Goal: Information Seeking & Learning: Find specific fact

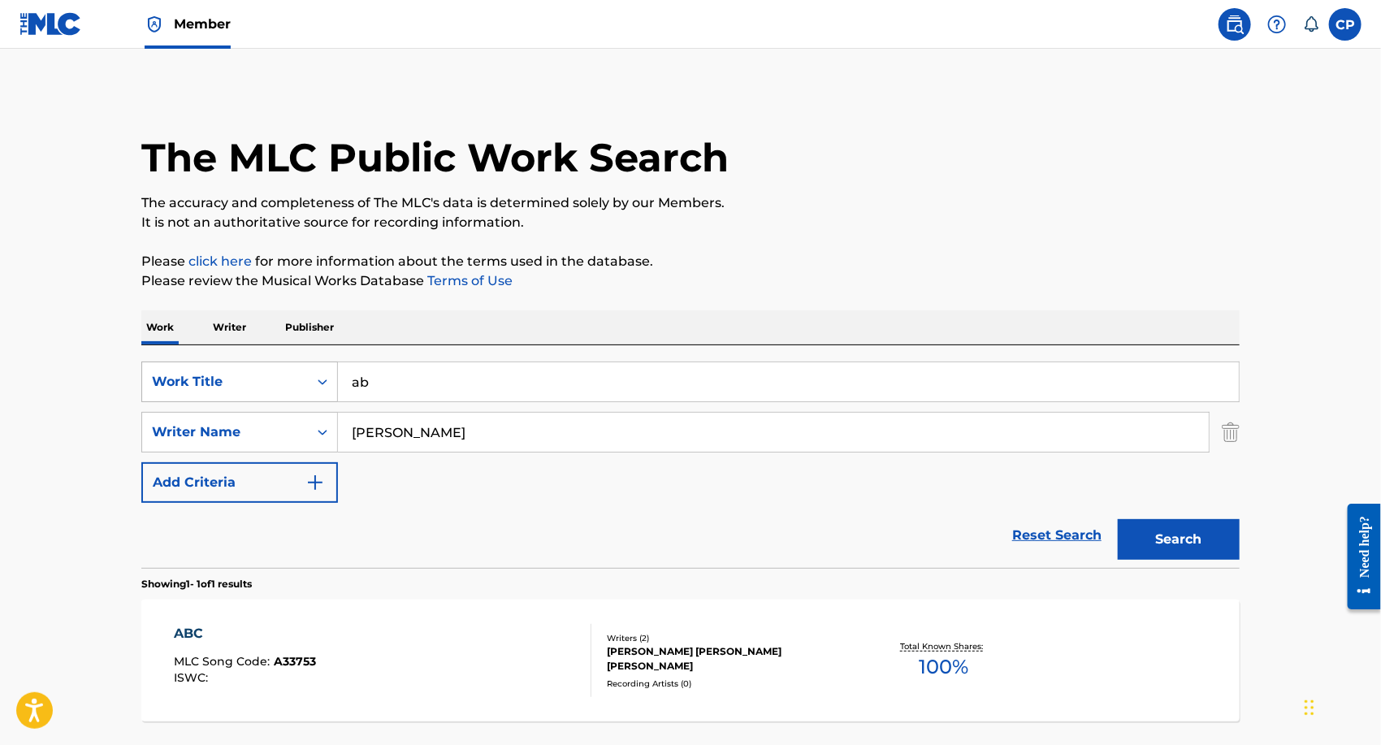
type input "a"
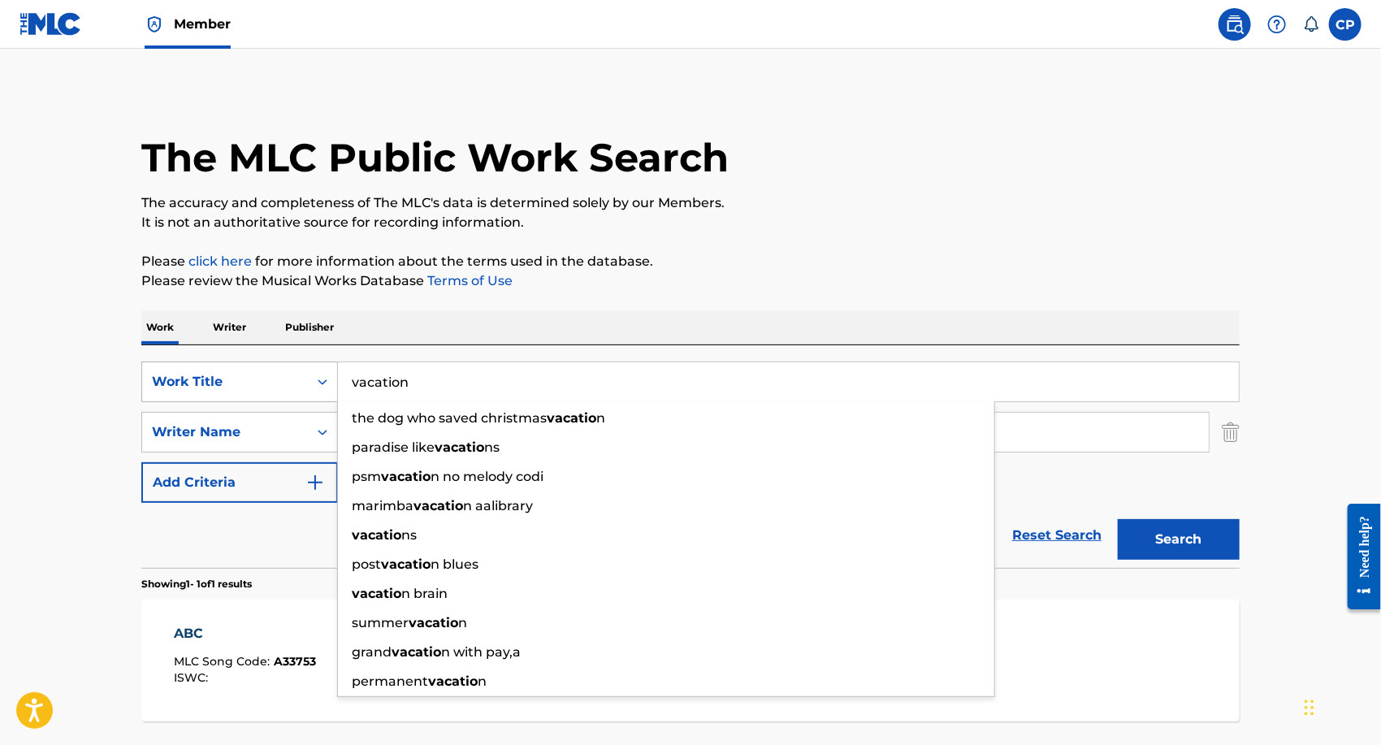
type input "vacation"
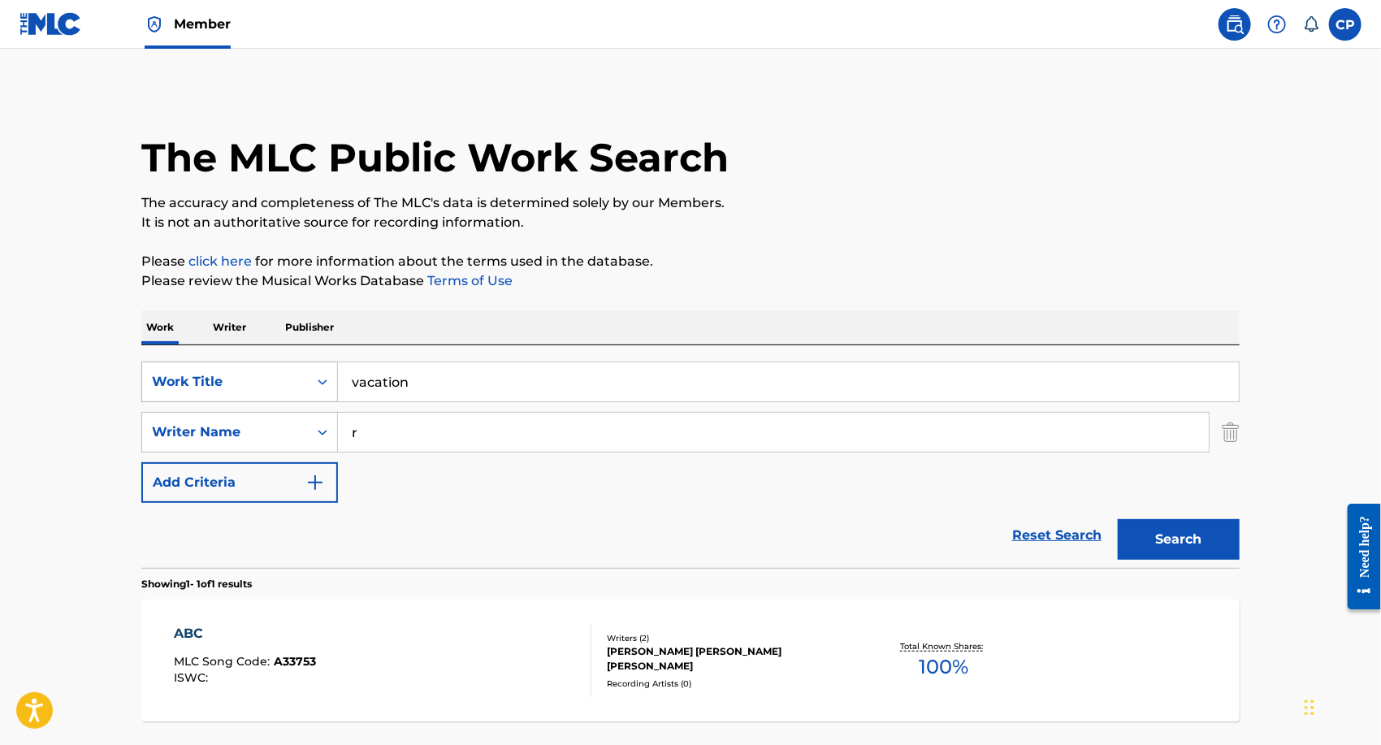
type input "r"
type input "[PERSON_NAME]"
click at [1118, 519] on button "Search" at bounding box center [1179, 539] width 122 height 41
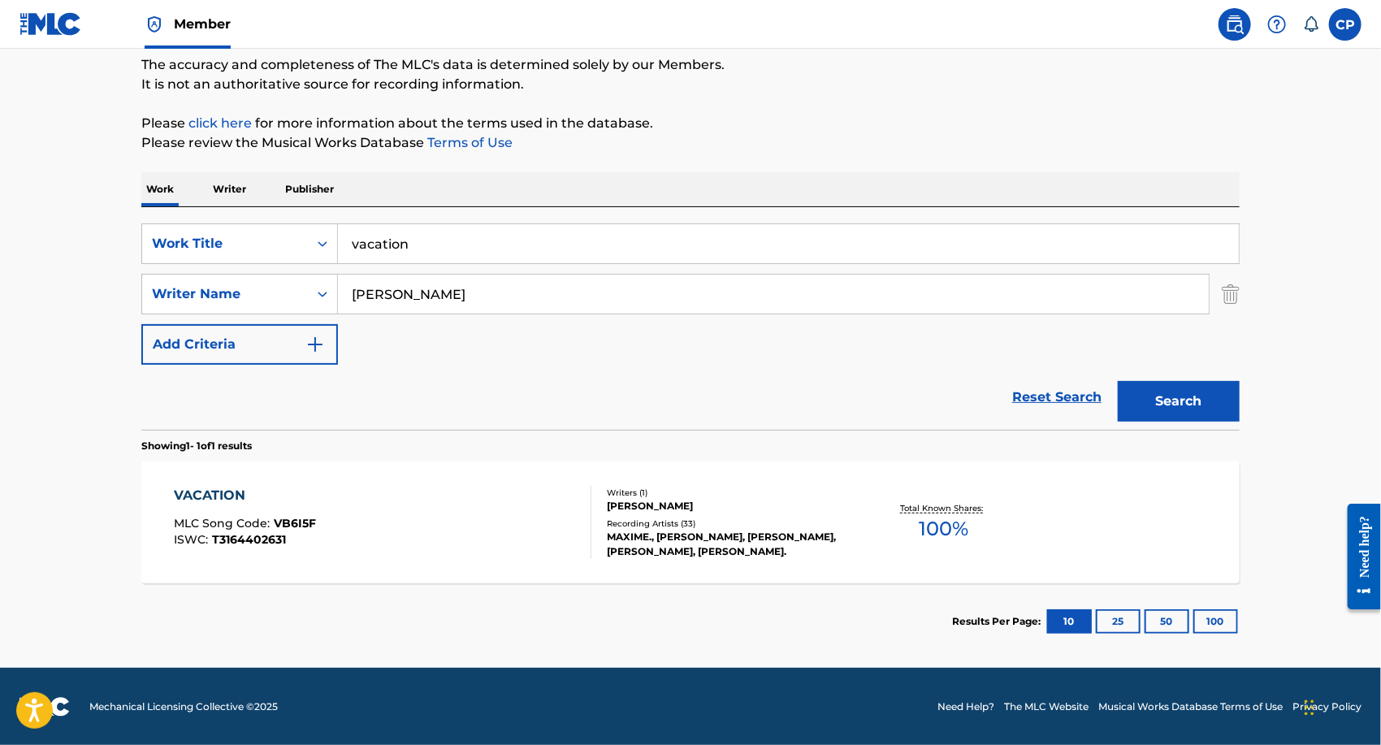
scroll to position [137, 0]
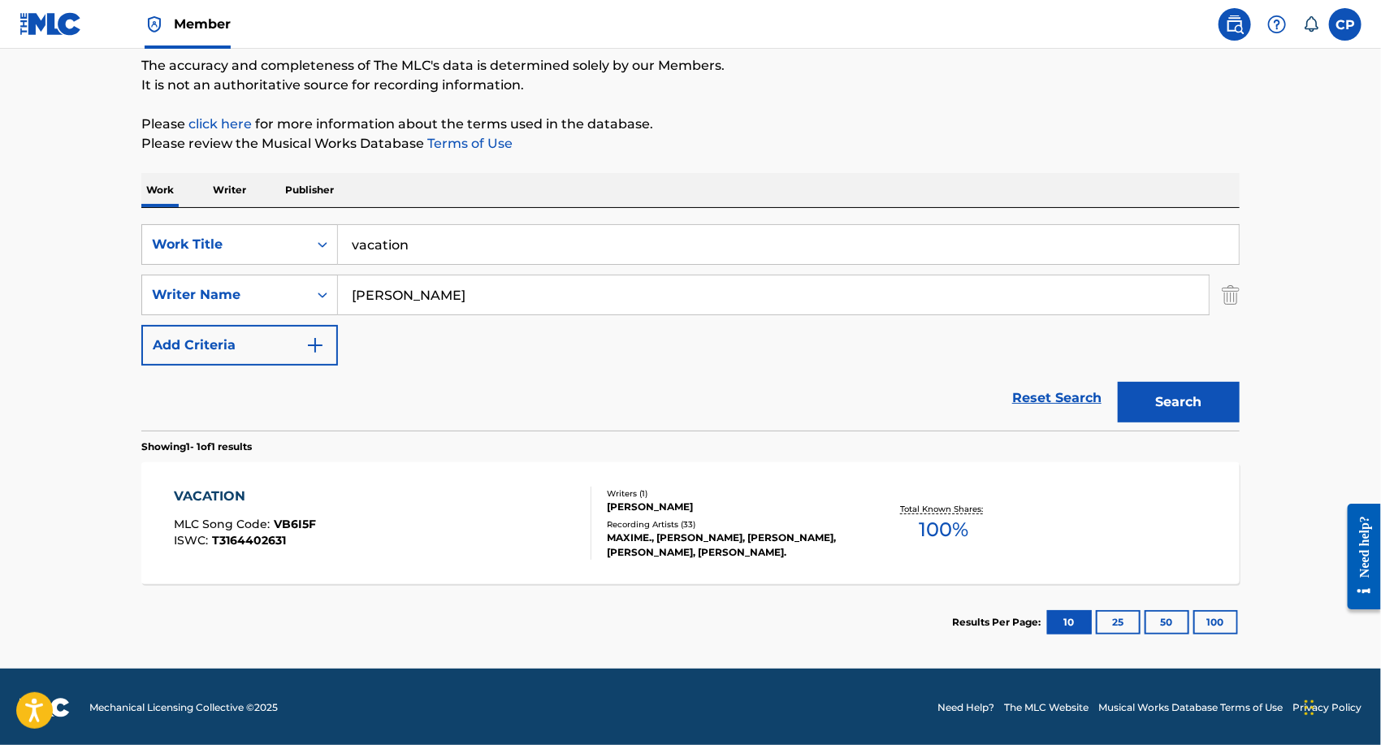
click at [234, 487] on div "VACATION" at bounding box center [246, 496] width 142 height 19
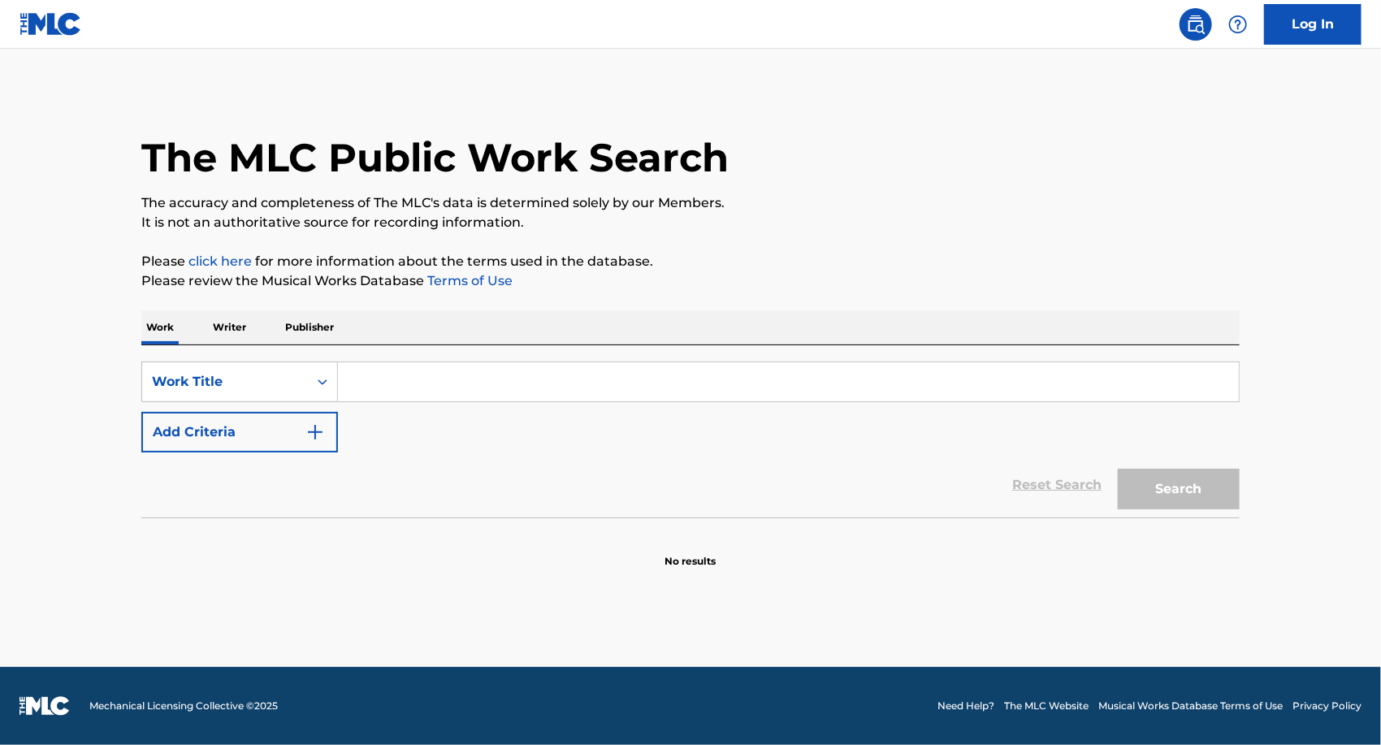
click at [480, 388] on input "Search Form" at bounding box center [788, 381] width 901 height 39
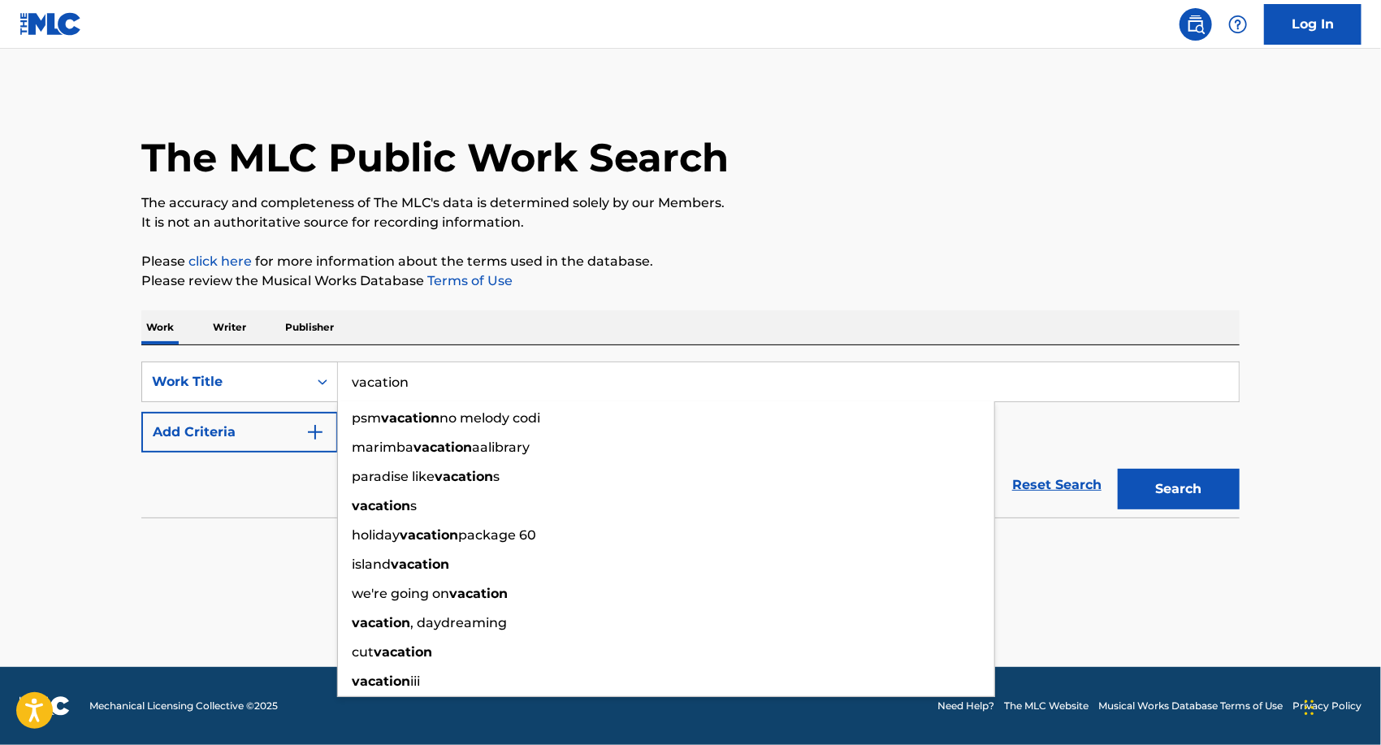
type input "vacation"
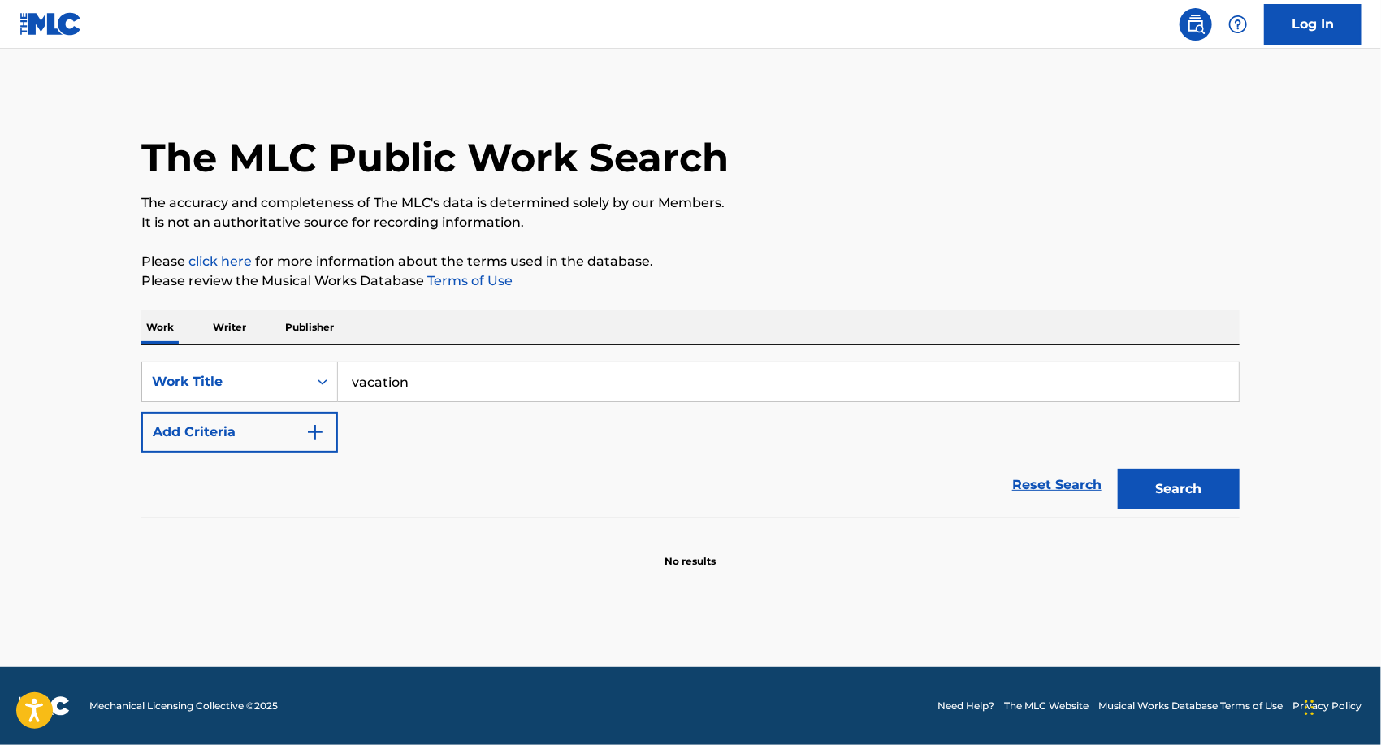
click at [141, 412] on button "Add Criteria" at bounding box center [239, 432] width 197 height 41
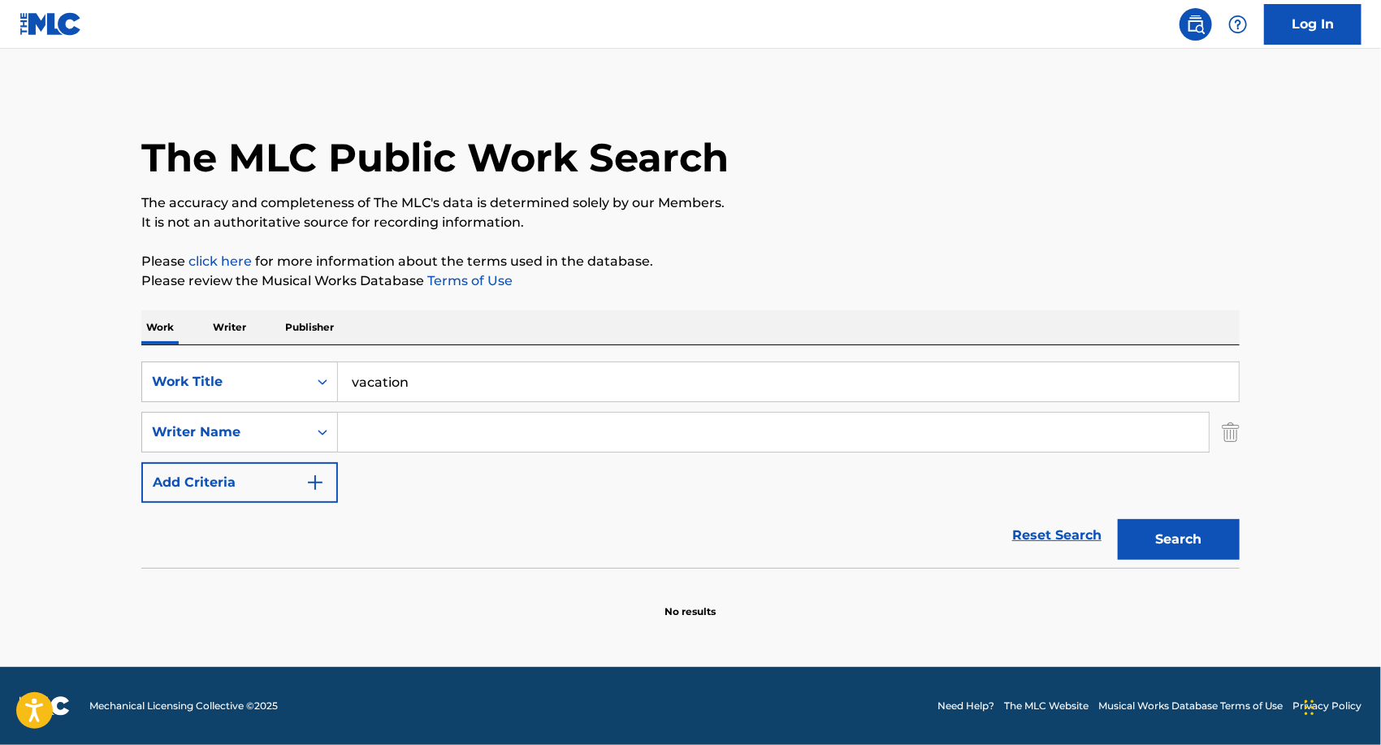
click at [463, 437] on input "Search Form" at bounding box center [773, 432] width 871 height 39
type input "[PERSON_NAME]"
click at [141, 462] on button "Add Criteria" at bounding box center [239, 482] width 197 height 41
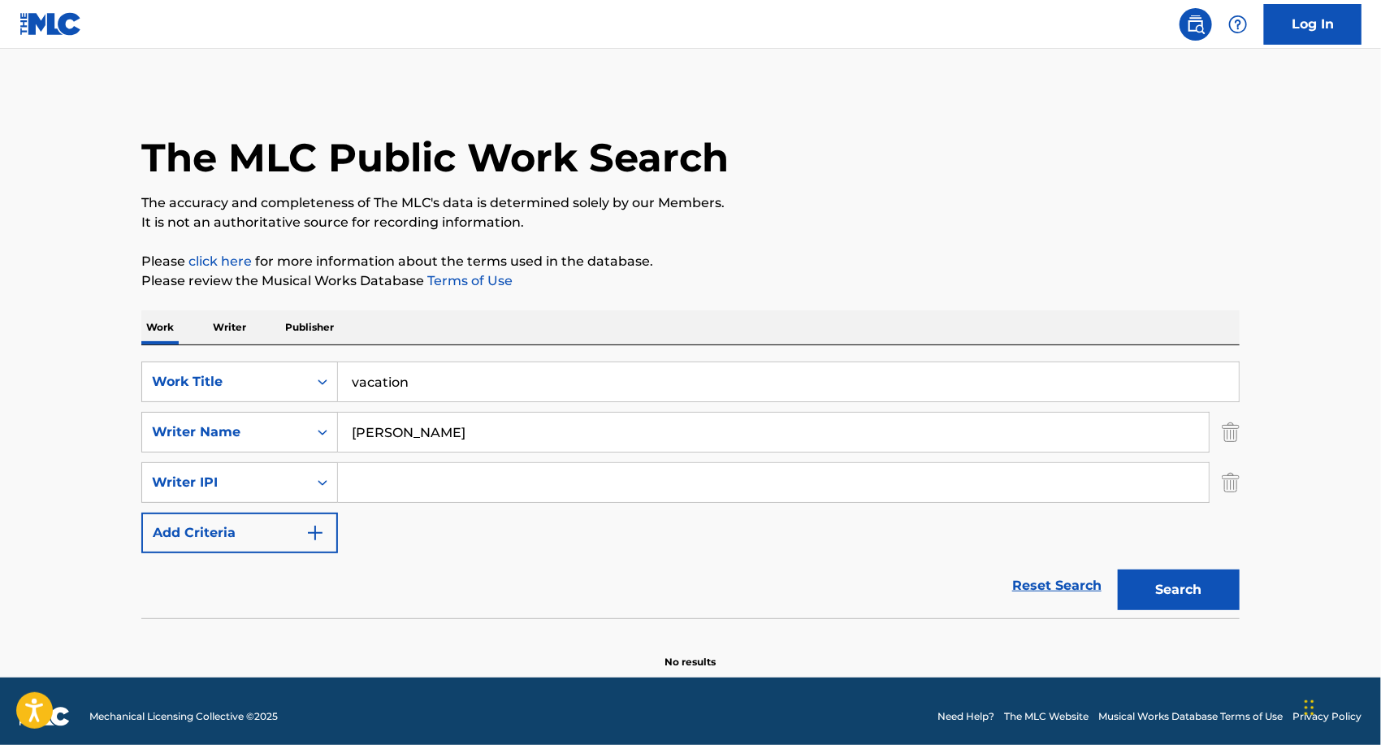
click at [1223, 483] on img "Search Form" at bounding box center [1231, 482] width 18 height 41
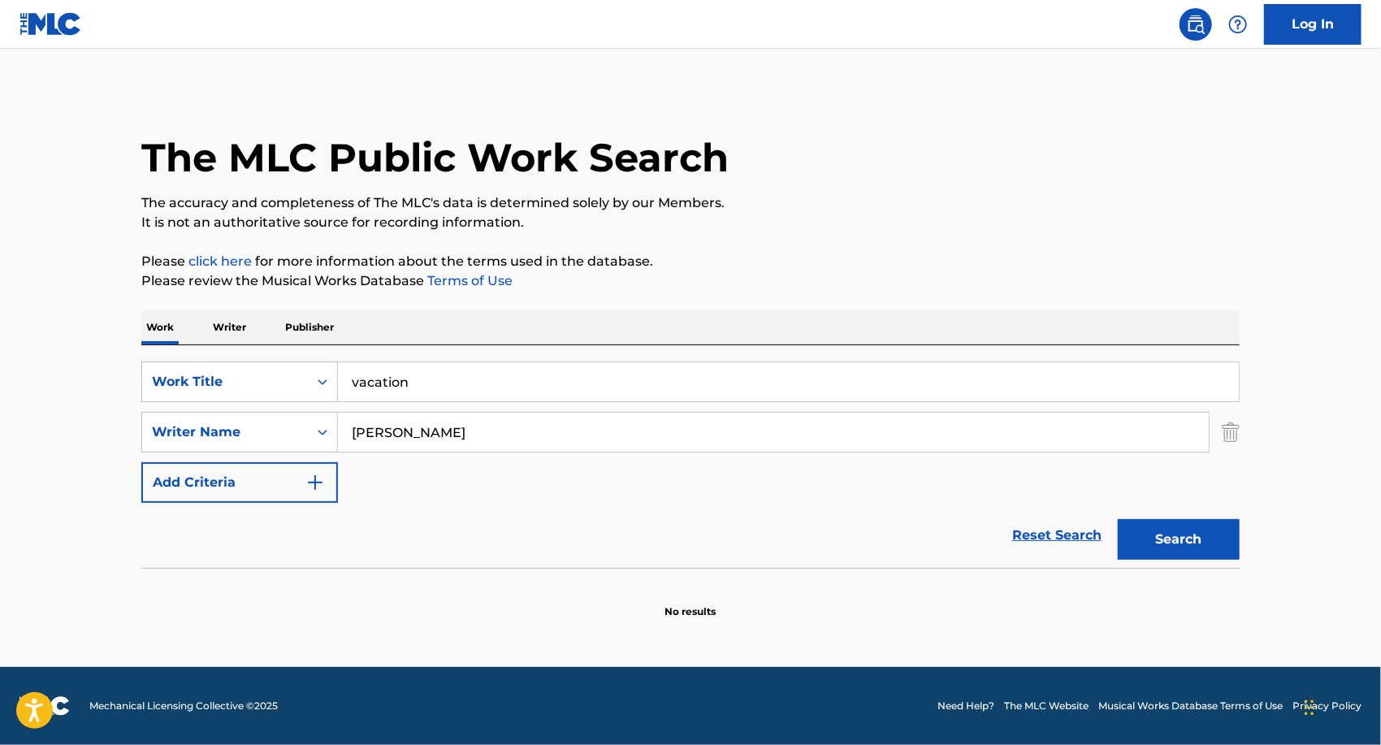
click at [1193, 548] on button "Search" at bounding box center [1179, 539] width 122 height 41
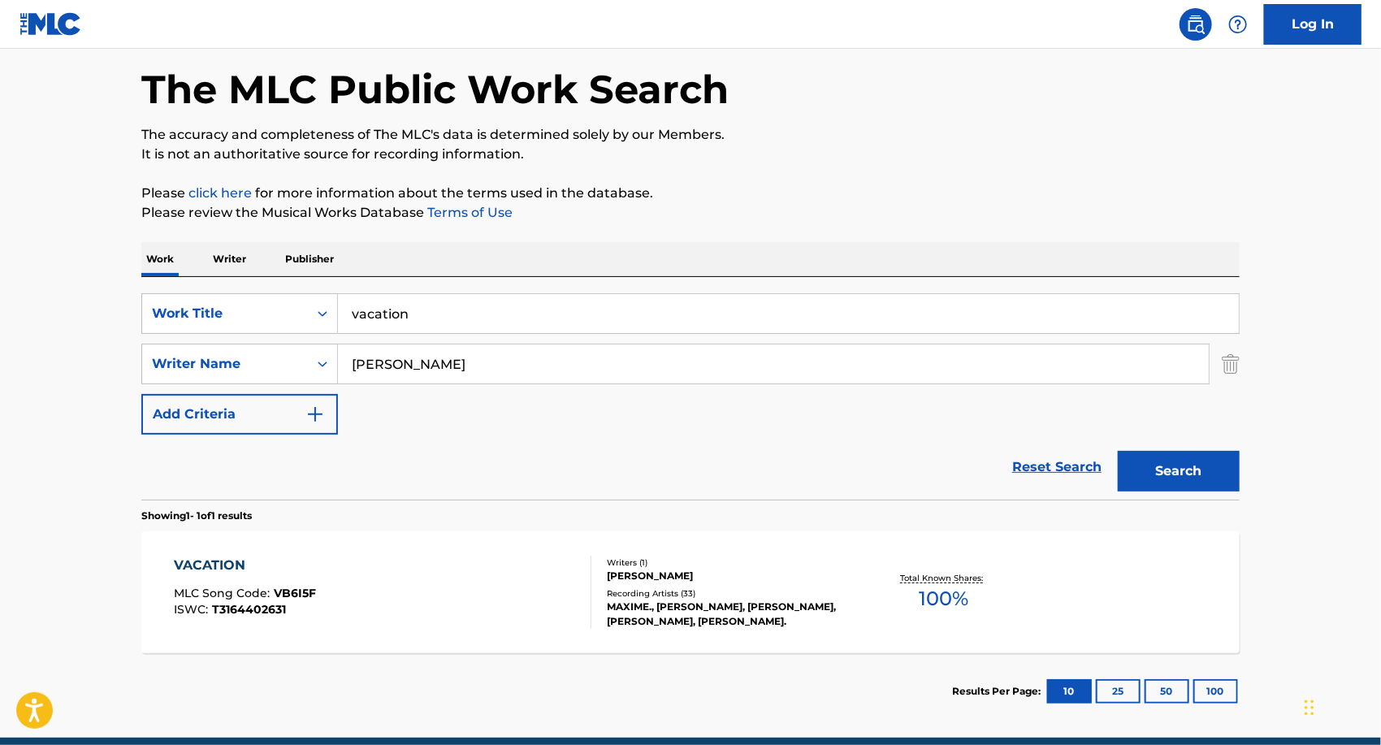
scroll to position [61, 0]
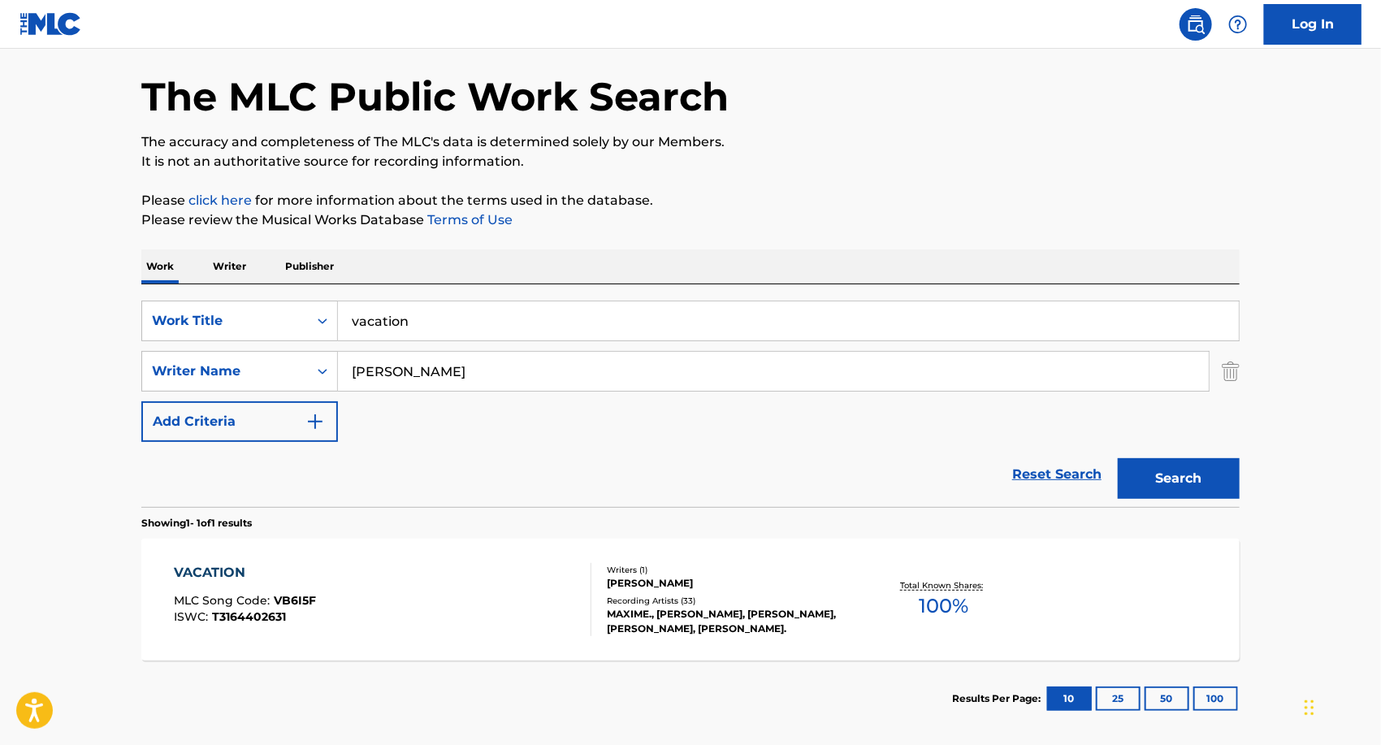
click at [637, 595] on div "Recording Artists ( 33 )" at bounding box center [729, 601] width 245 height 12
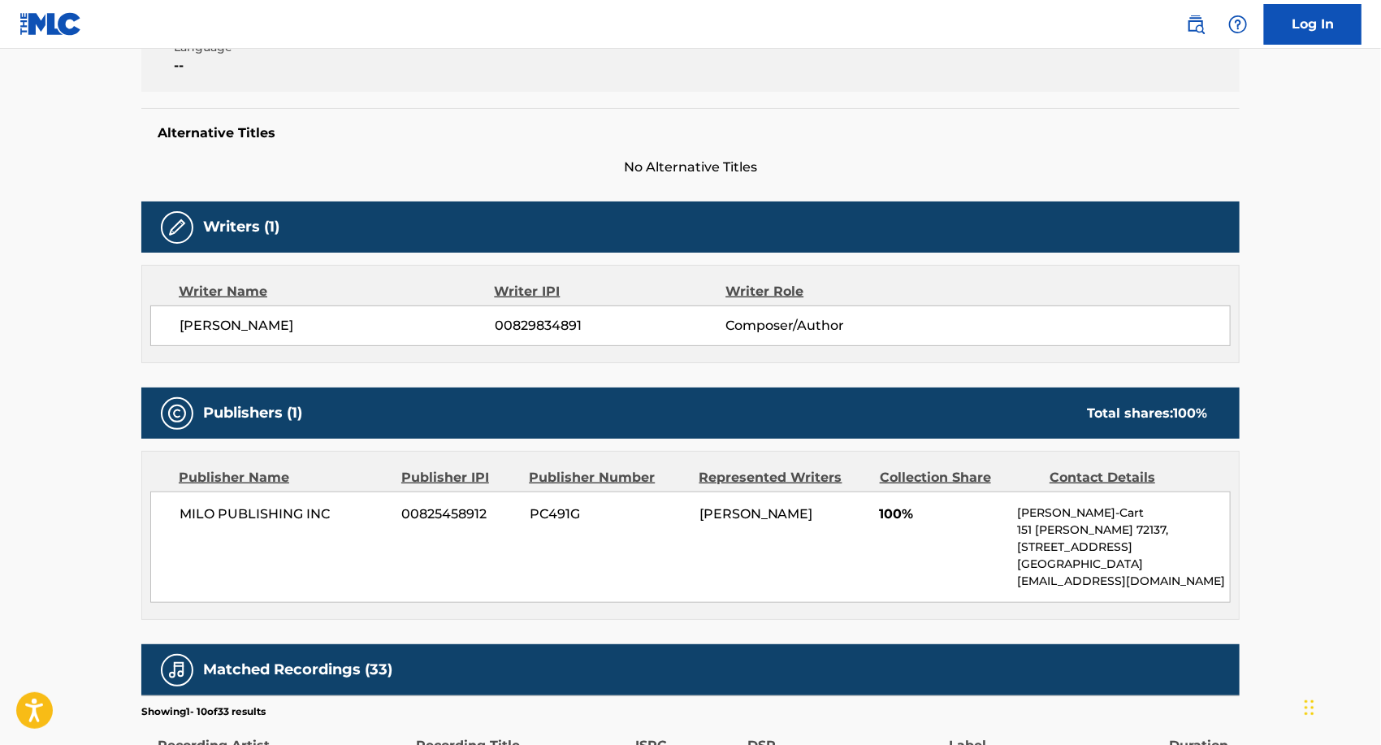
scroll to position [437, 0]
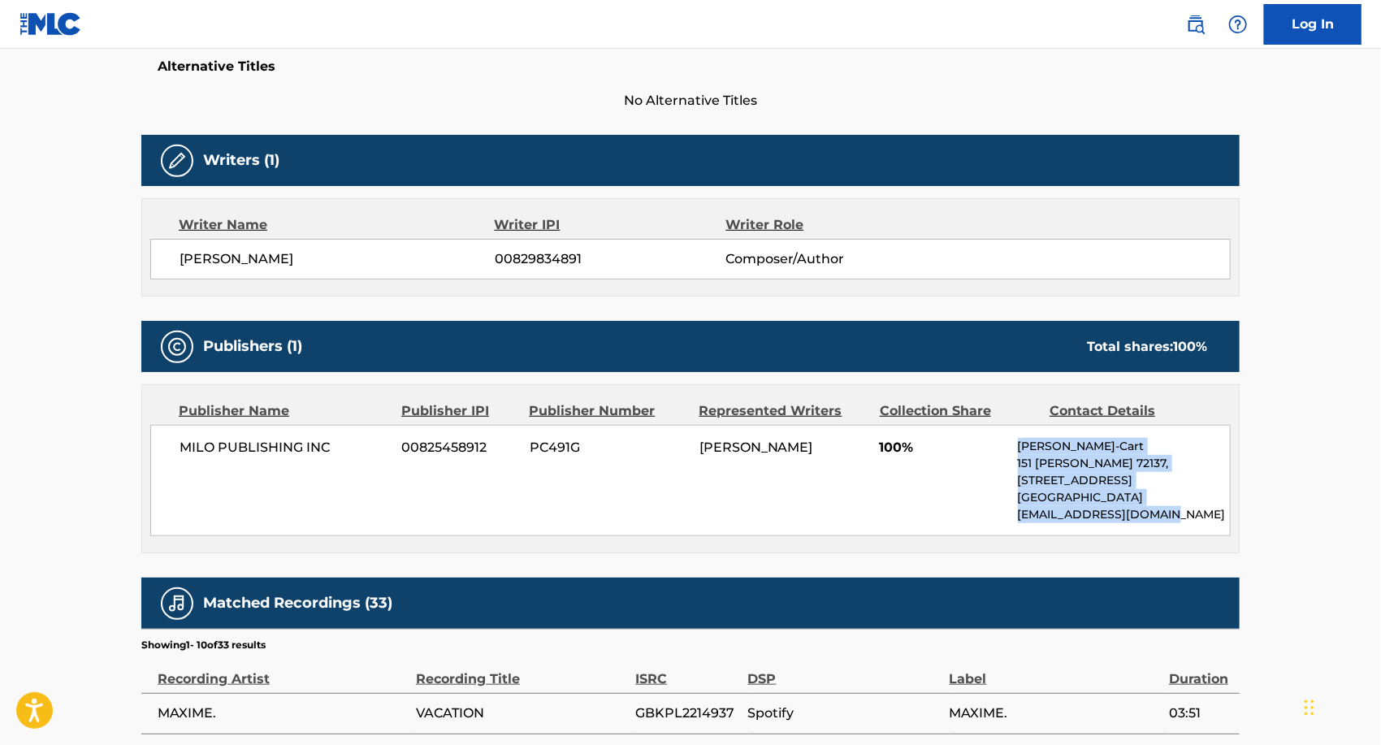
drag, startPoint x: 1163, startPoint y: 509, endPoint x: 1020, endPoint y: 446, distance: 155.3
click at [1020, 446] on div "[PERSON_NAME]-Cart [STREET_ADDRESS][PERSON_NAME] [EMAIL_ADDRESS][DOMAIN_NAME]" at bounding box center [1124, 480] width 212 height 85
click at [1185, 457] on p "151 [PERSON_NAME] 72137," at bounding box center [1124, 463] width 212 height 17
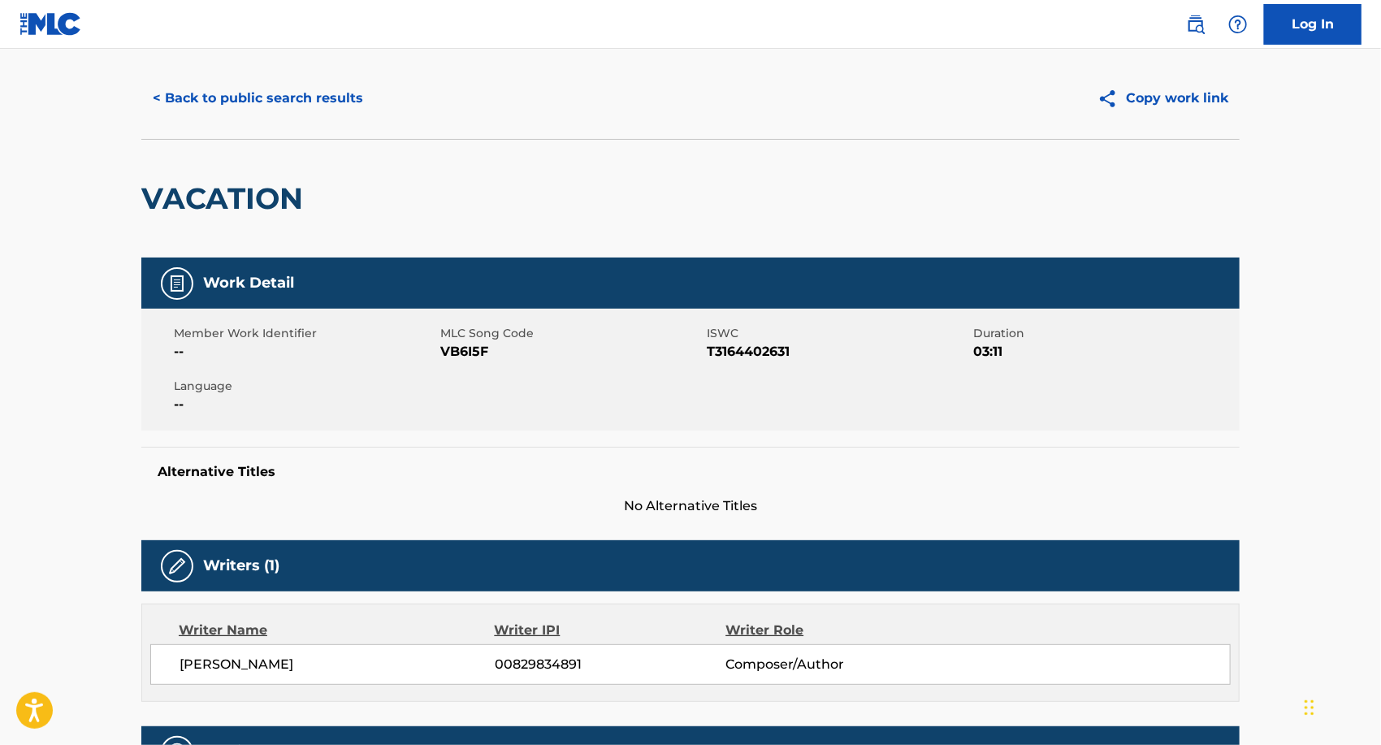
scroll to position [0, 0]
